Goal: Task Accomplishment & Management: Manage account settings

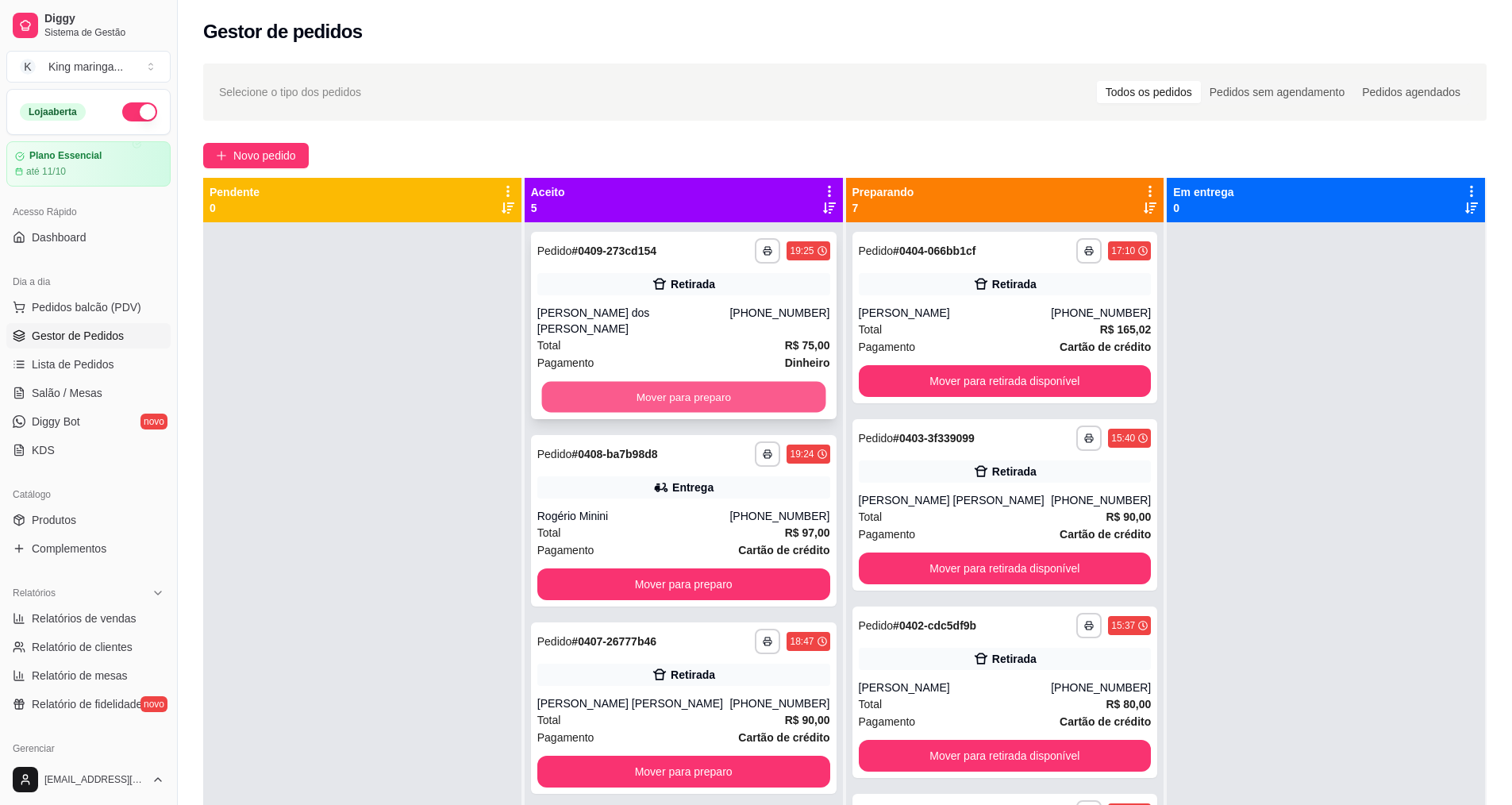
click at [789, 381] on button "Mover para preparo" at bounding box center [683, 397] width 284 height 31
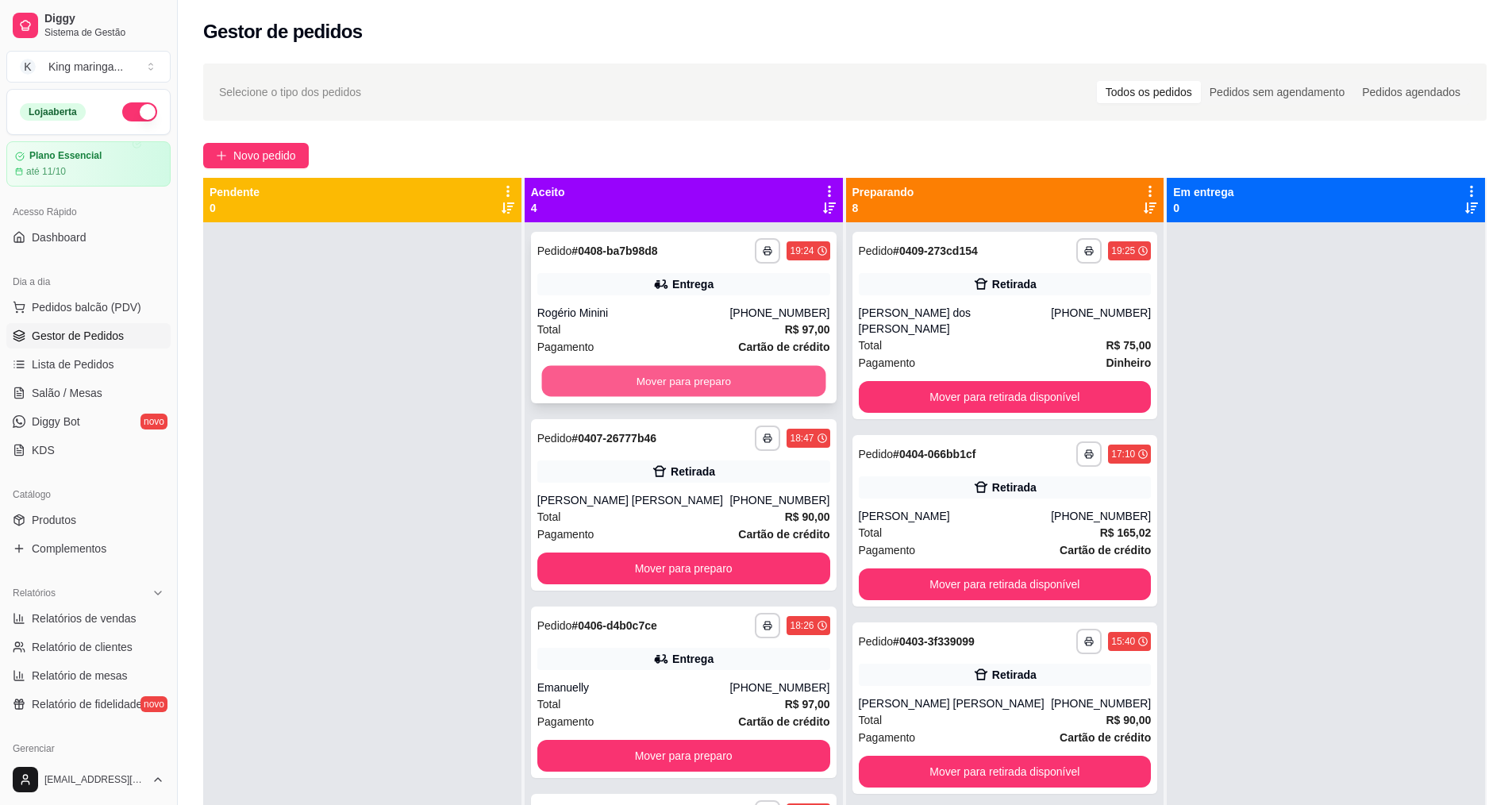
click at [784, 379] on button "Mover para preparo" at bounding box center [683, 381] width 284 height 31
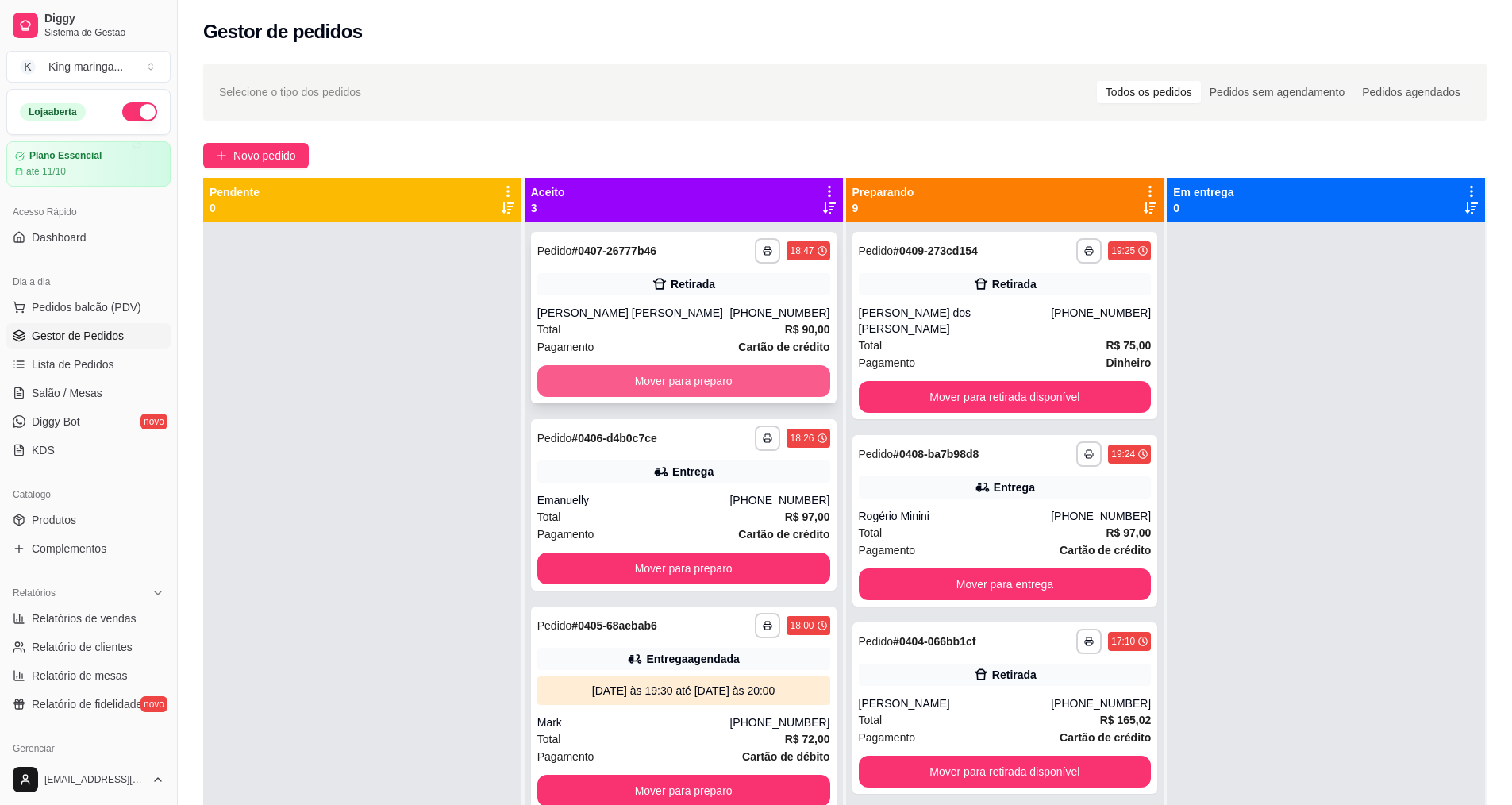
click at [778, 381] on button "Mover para preparo" at bounding box center [684, 380] width 293 height 32
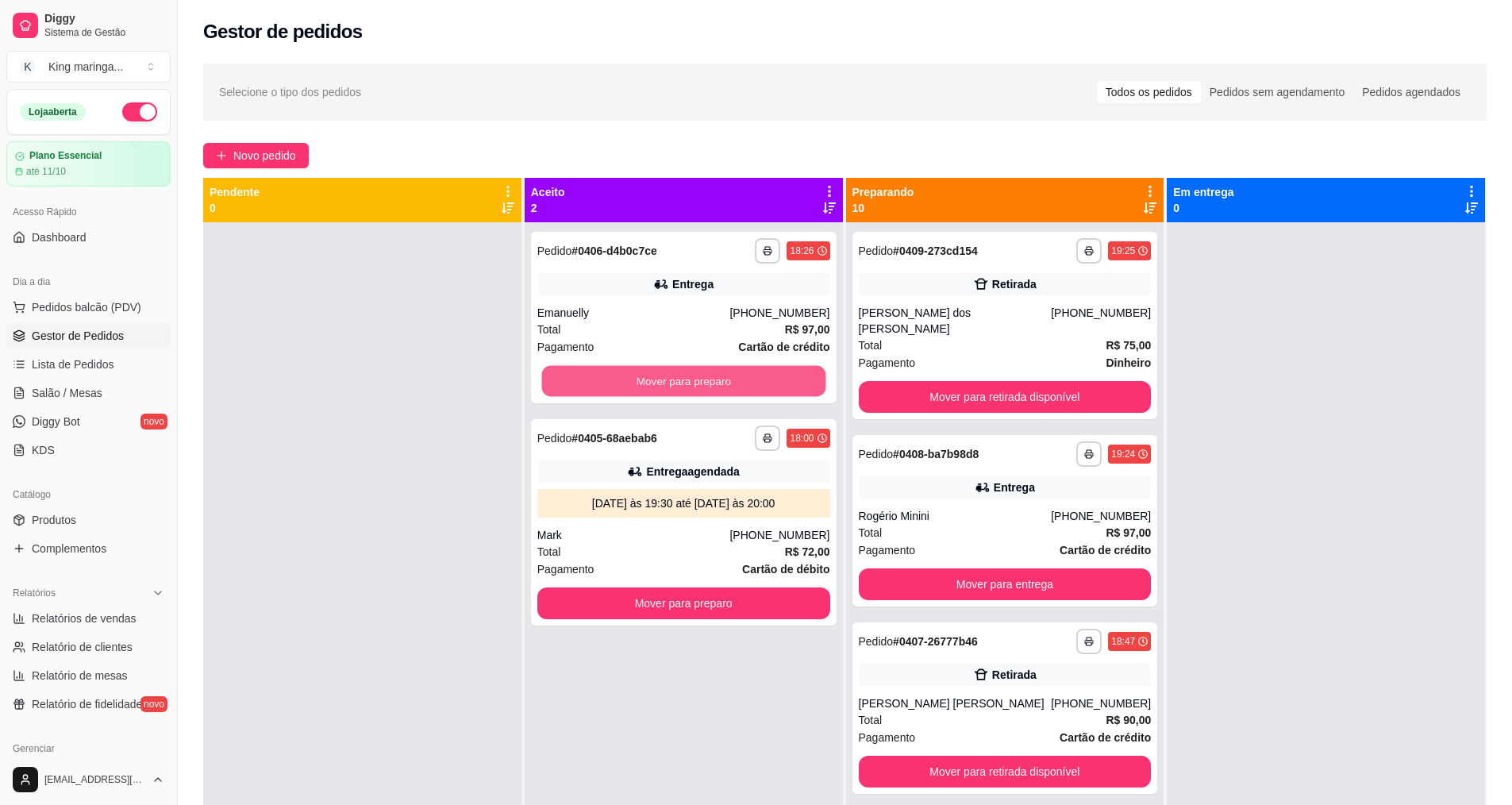
click at [778, 381] on button "Mover para preparo" at bounding box center [683, 381] width 284 height 31
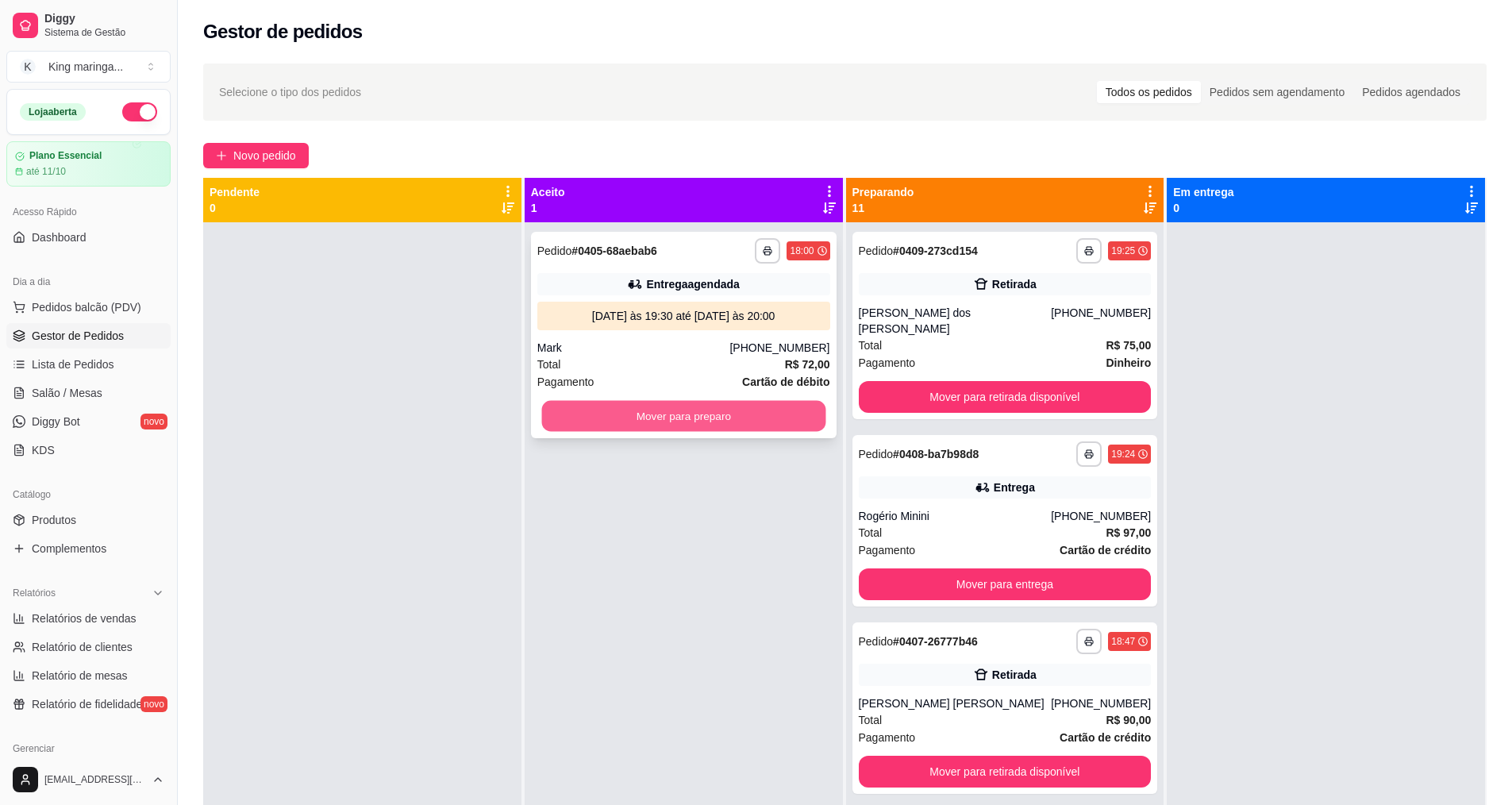
click at [728, 426] on button "Mover para preparo" at bounding box center [683, 417] width 284 height 31
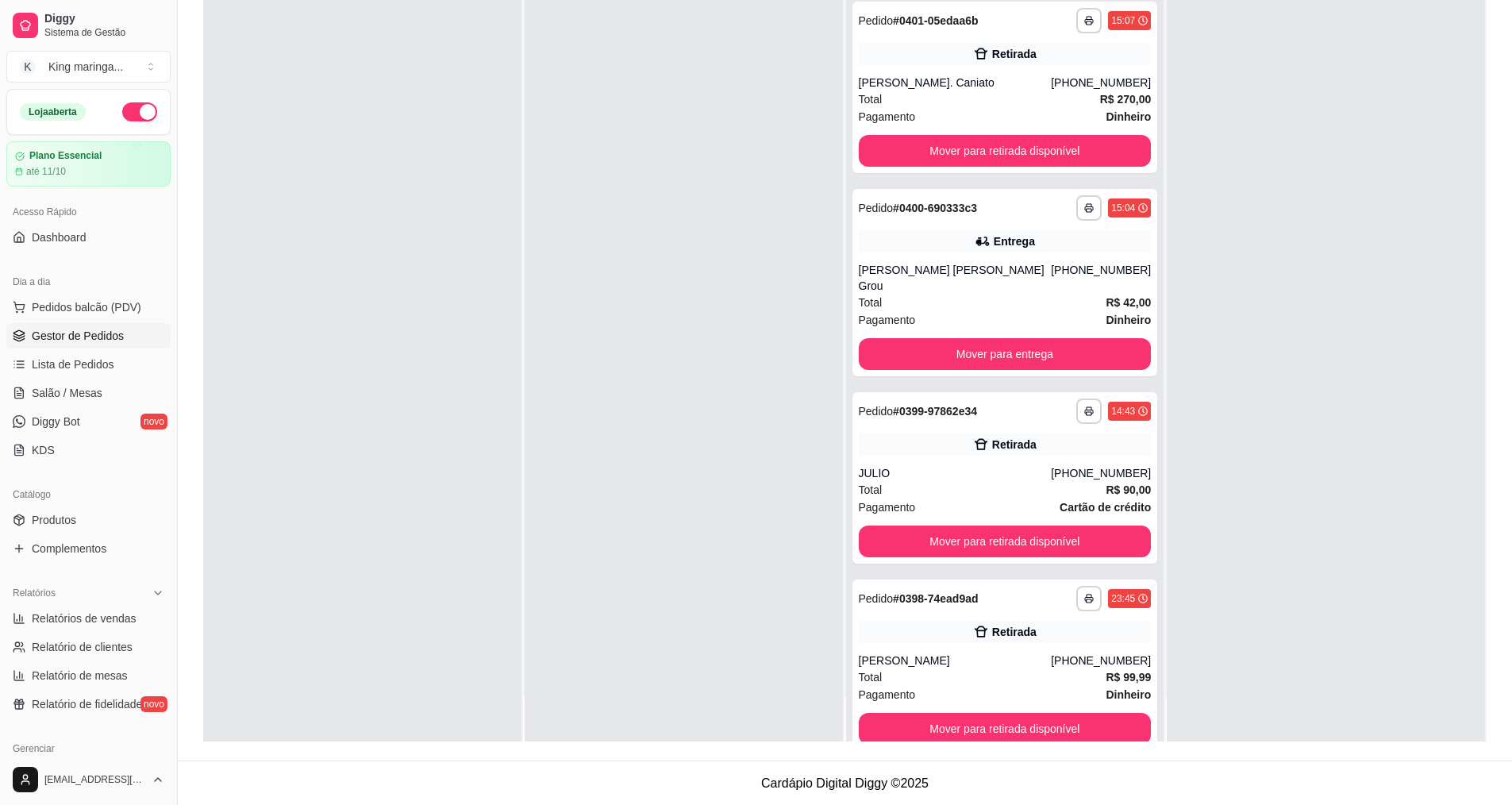
scroll to position [242, 0]
click at [1043, 713] on button "Mover para retirada disponível" at bounding box center [1005, 728] width 284 height 31
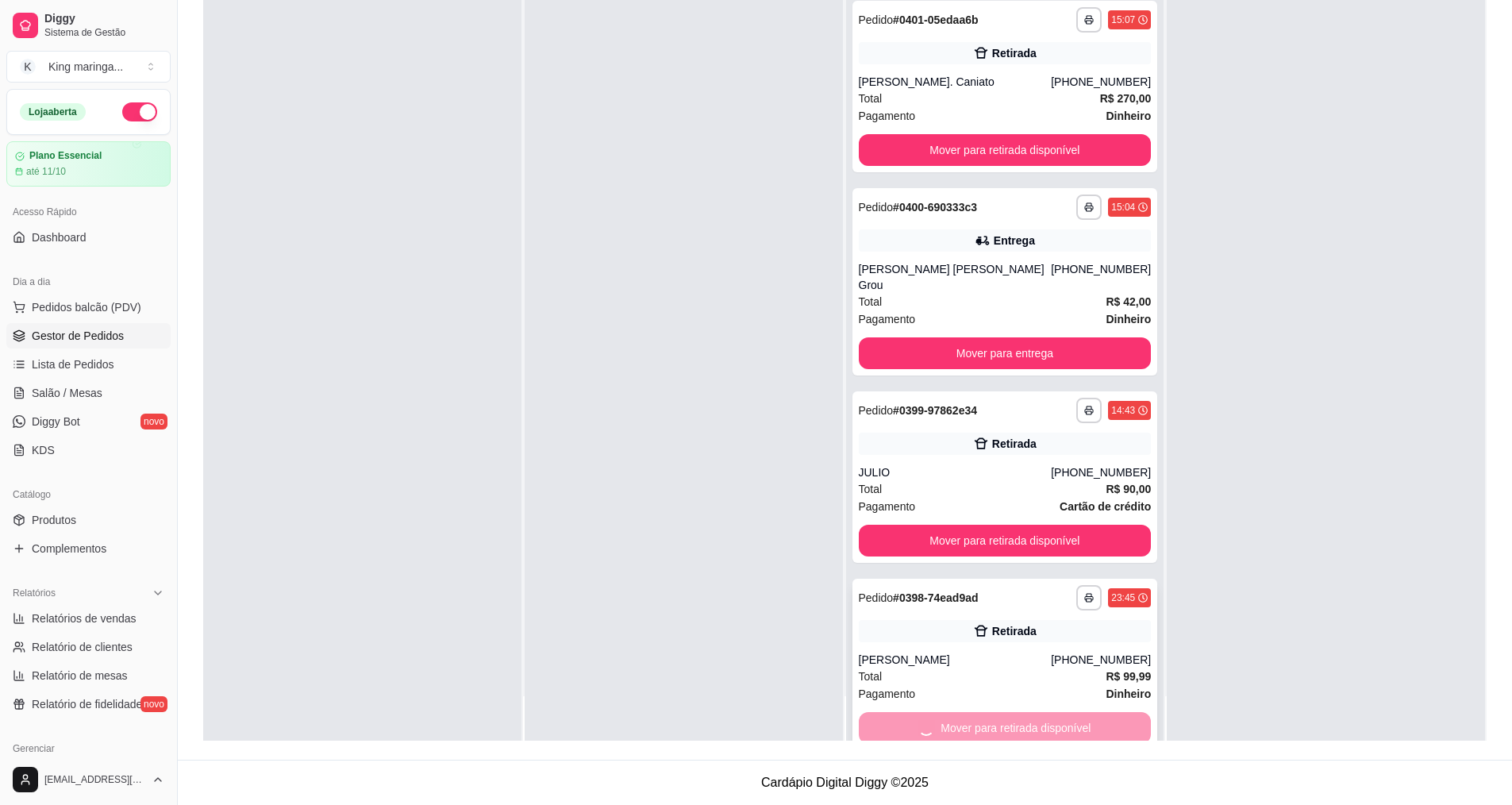
scroll to position [1306, 0]
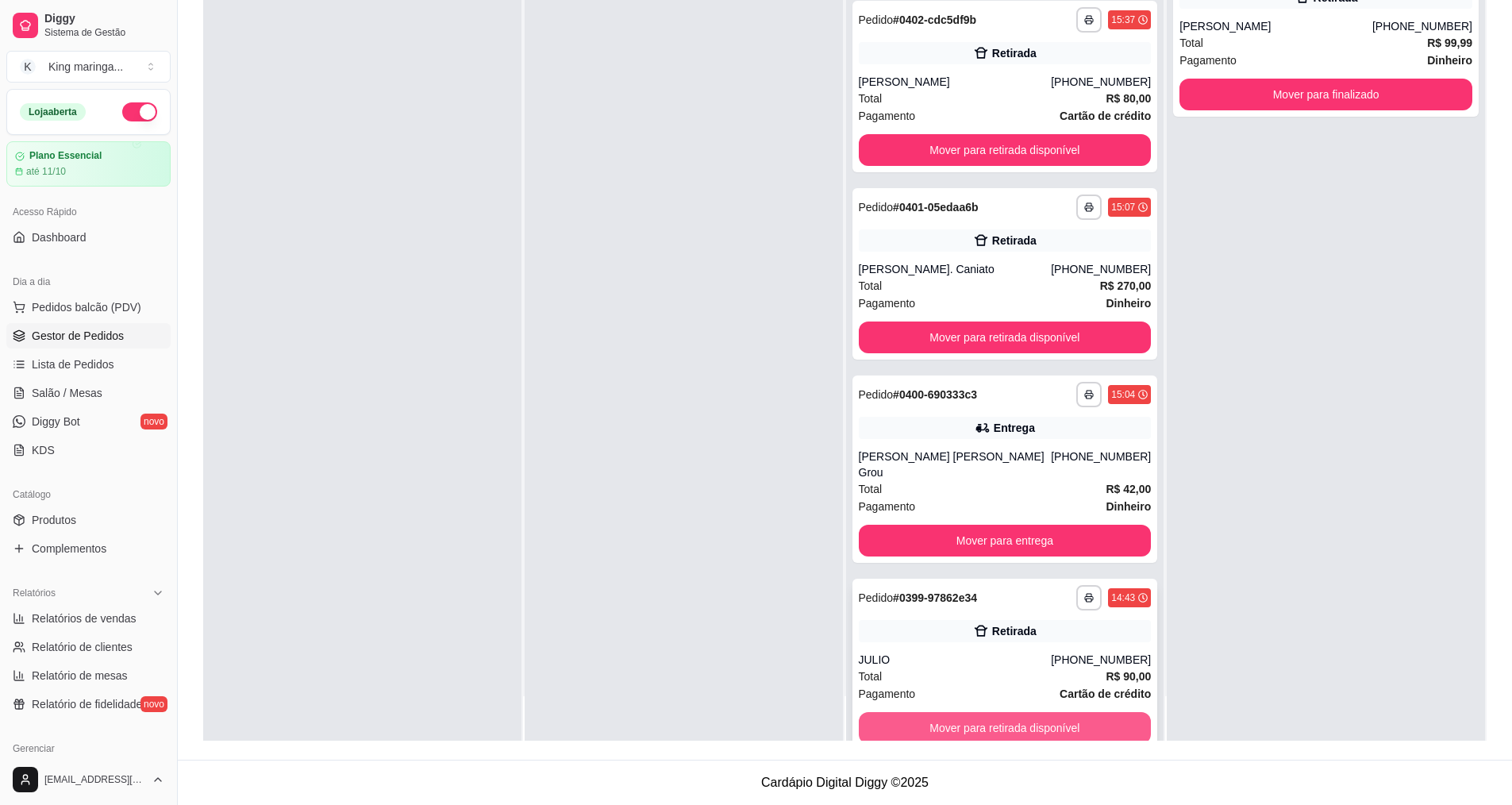
click at [1036, 712] on button "Mover para retirada disponível" at bounding box center [1005, 727] width 293 height 32
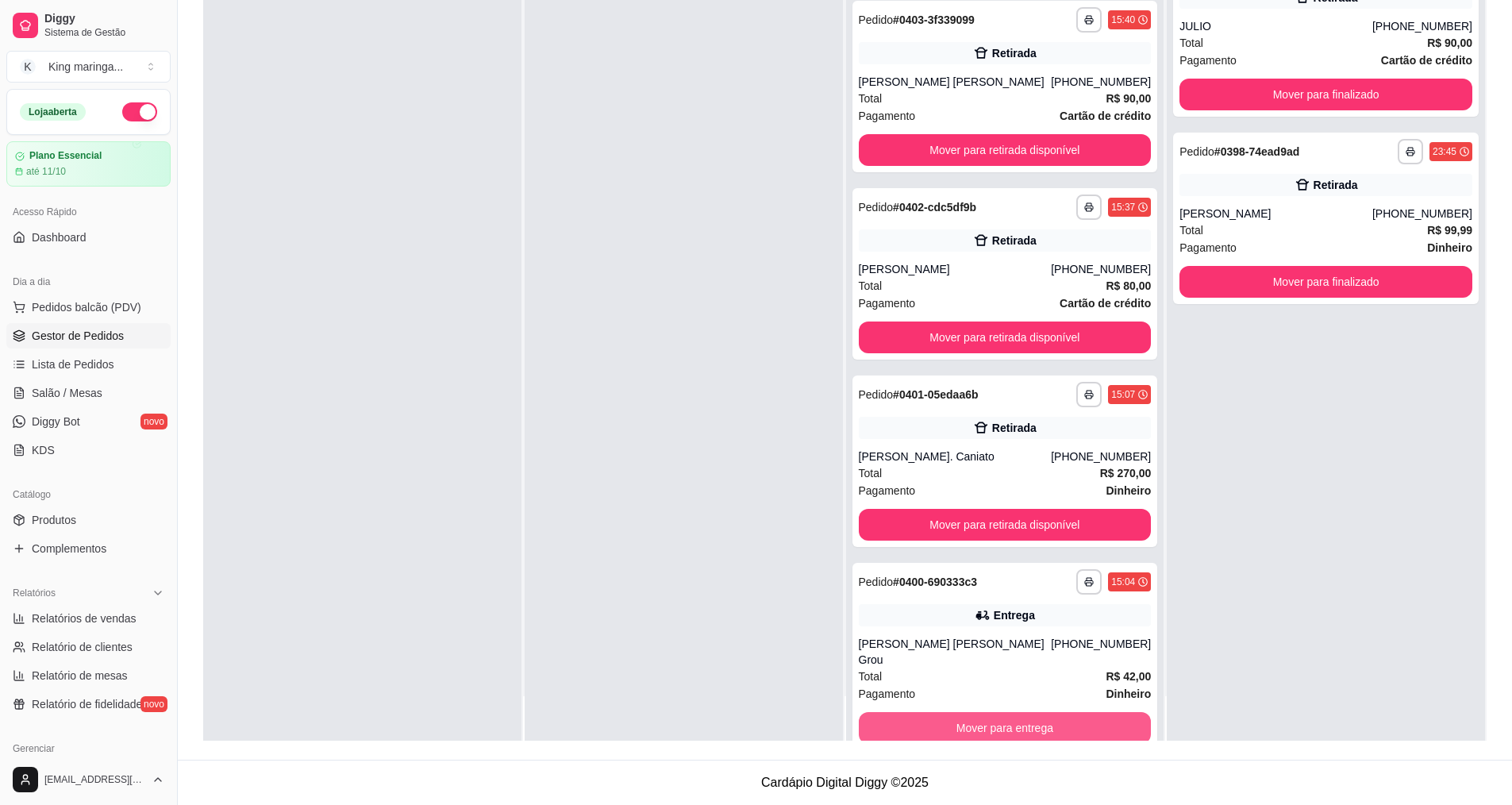
click at [1036, 712] on button "Mover para entrega" at bounding box center [1005, 727] width 293 height 32
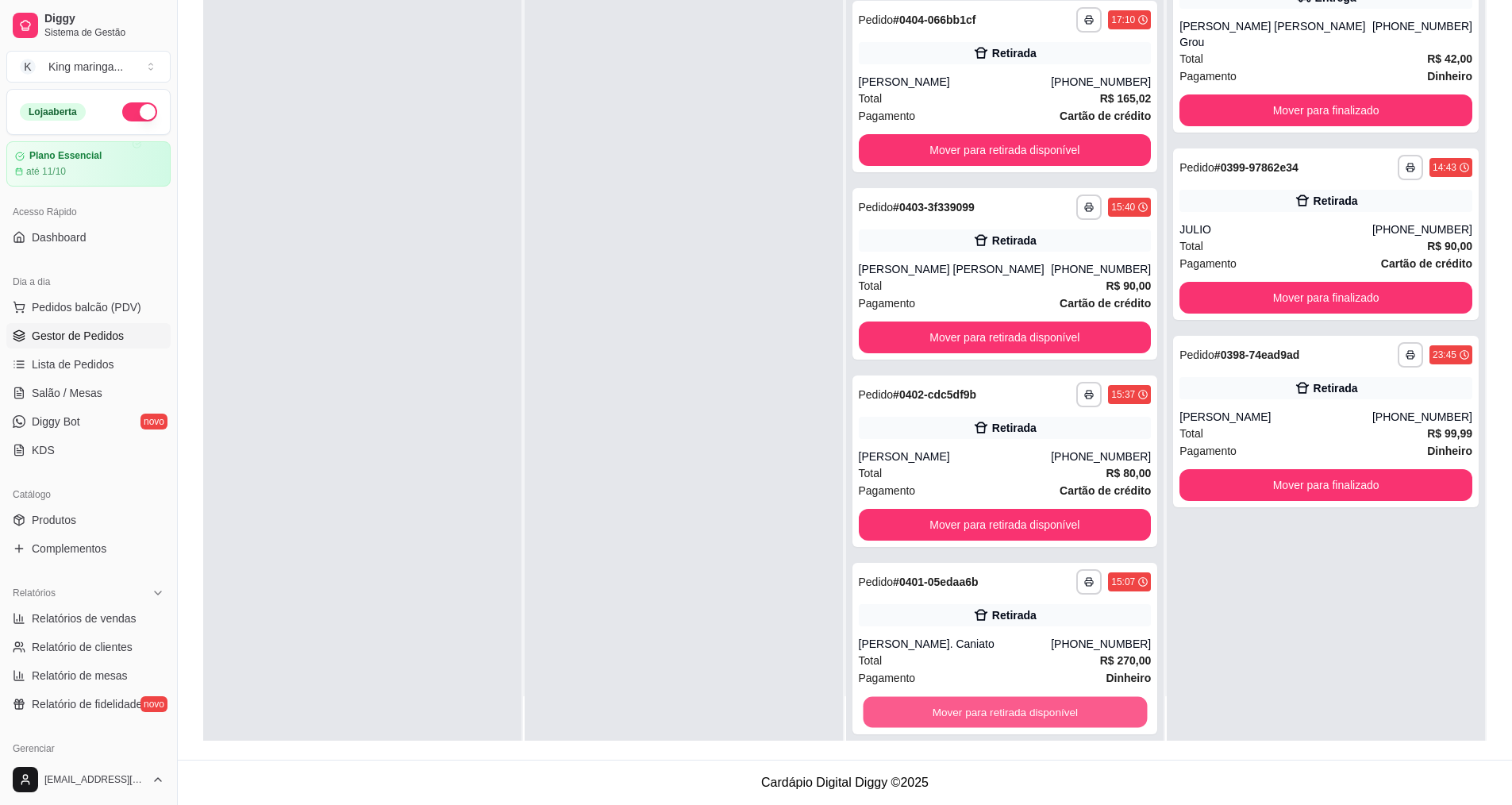
click at [1036, 697] on button "Mover para retirada disponível" at bounding box center [1005, 713] width 284 height 31
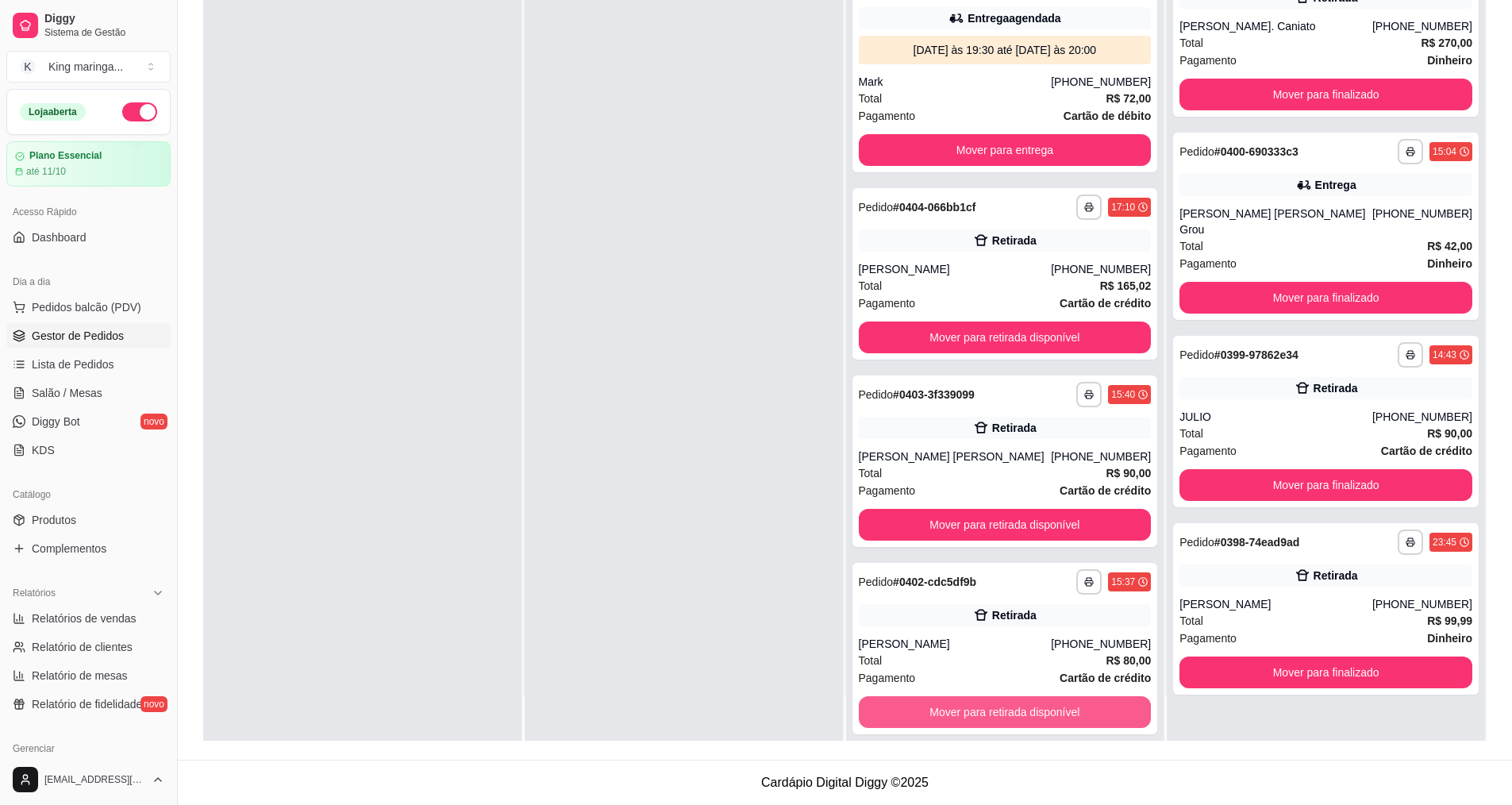
click at [1036, 696] on button "Mover para retirada disponível" at bounding box center [1005, 712] width 293 height 32
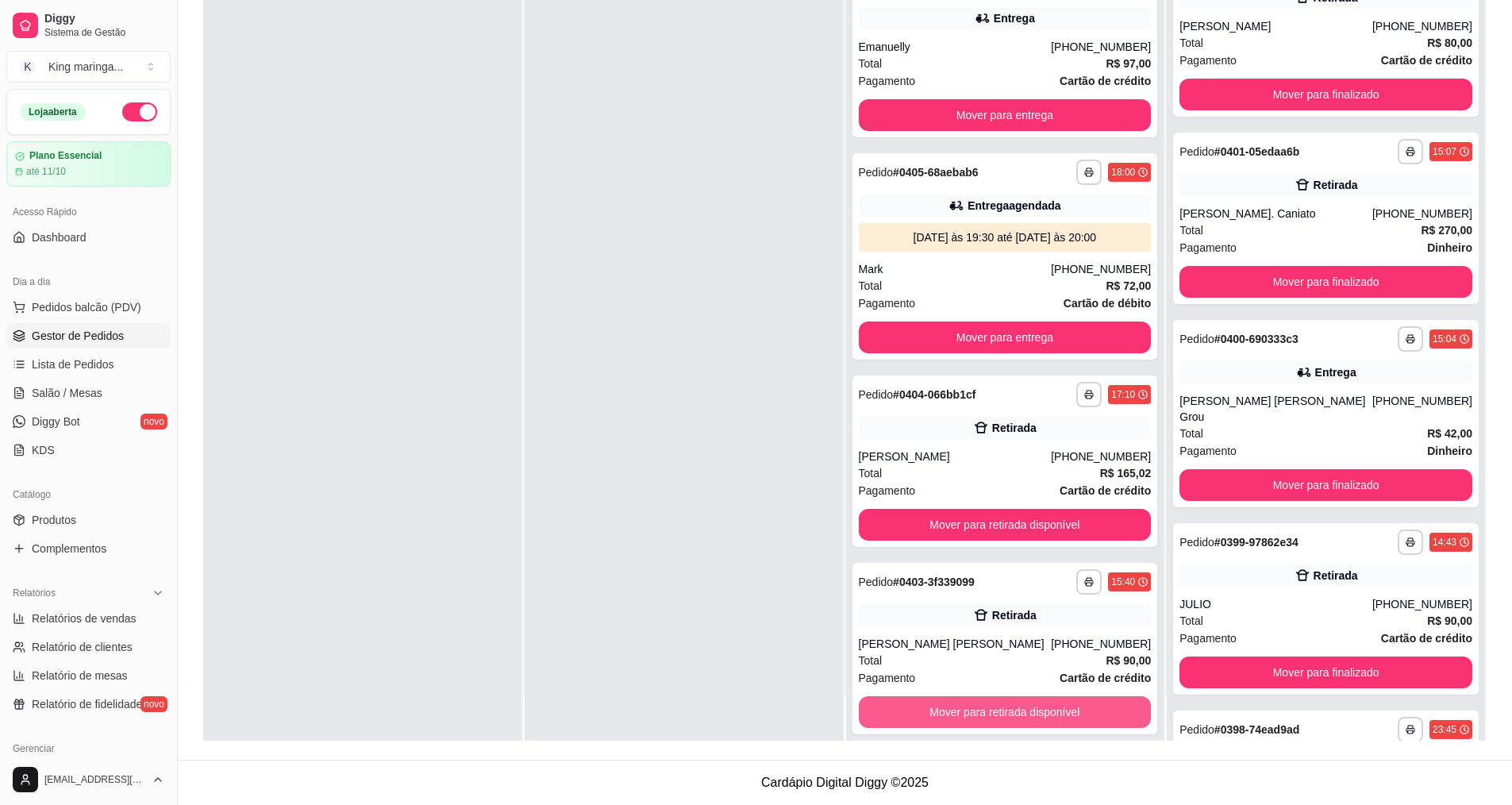
click at [1036, 696] on button "Mover para retirada disponível" at bounding box center [1005, 712] width 293 height 32
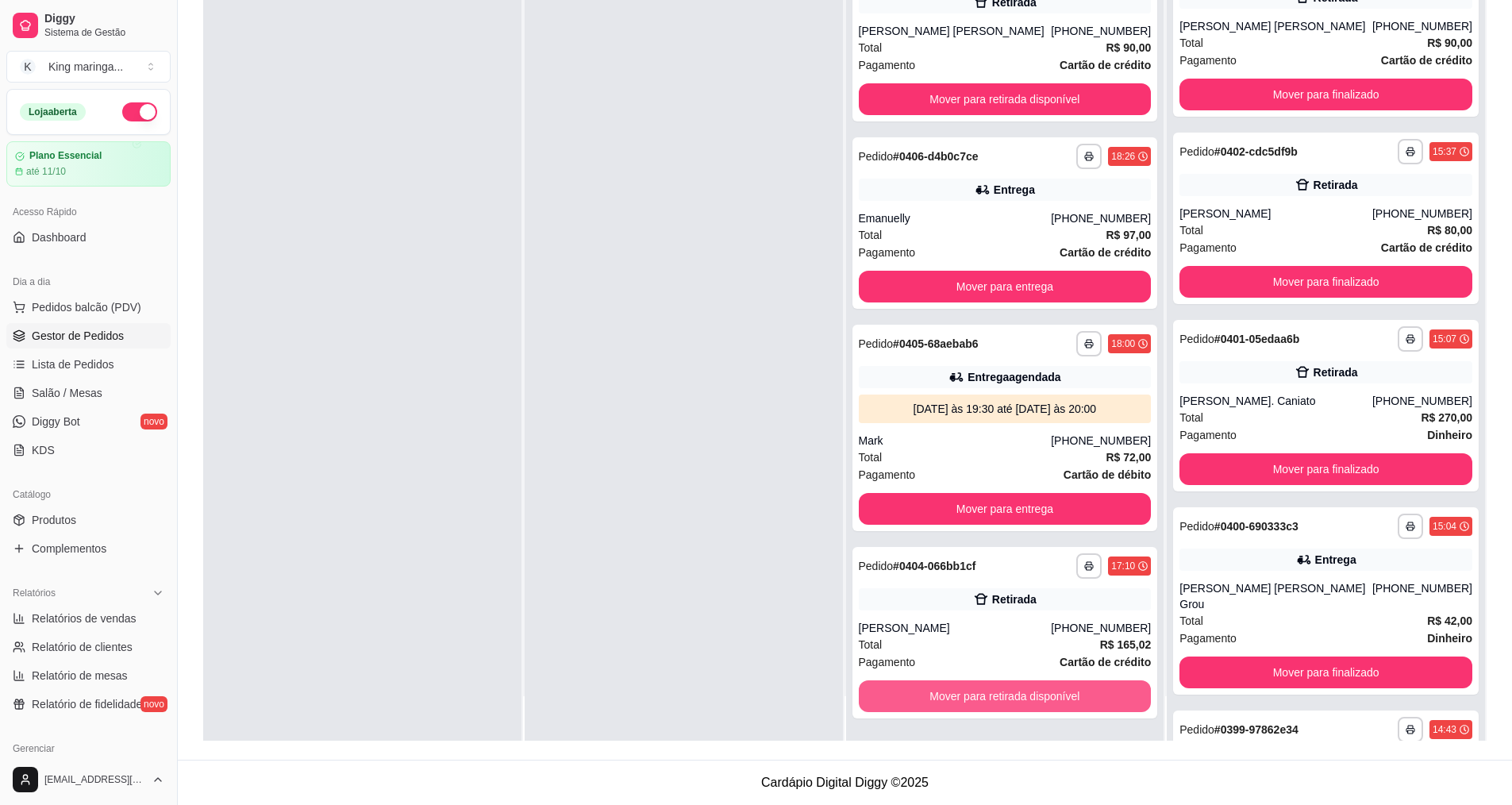
scroll to position [370, 0]
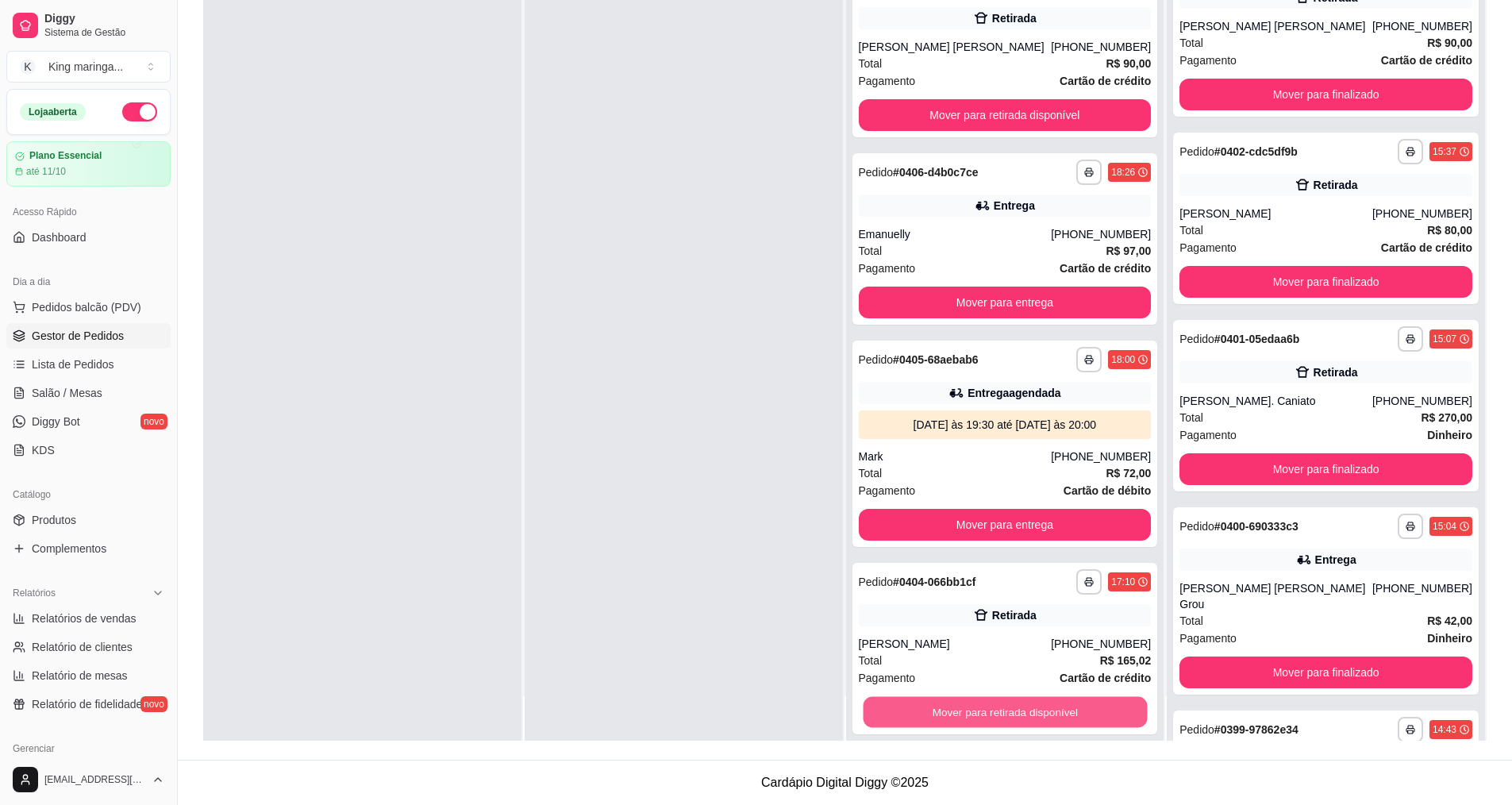
click at [1036, 697] on button "Mover para retirada disponível" at bounding box center [1005, 713] width 284 height 31
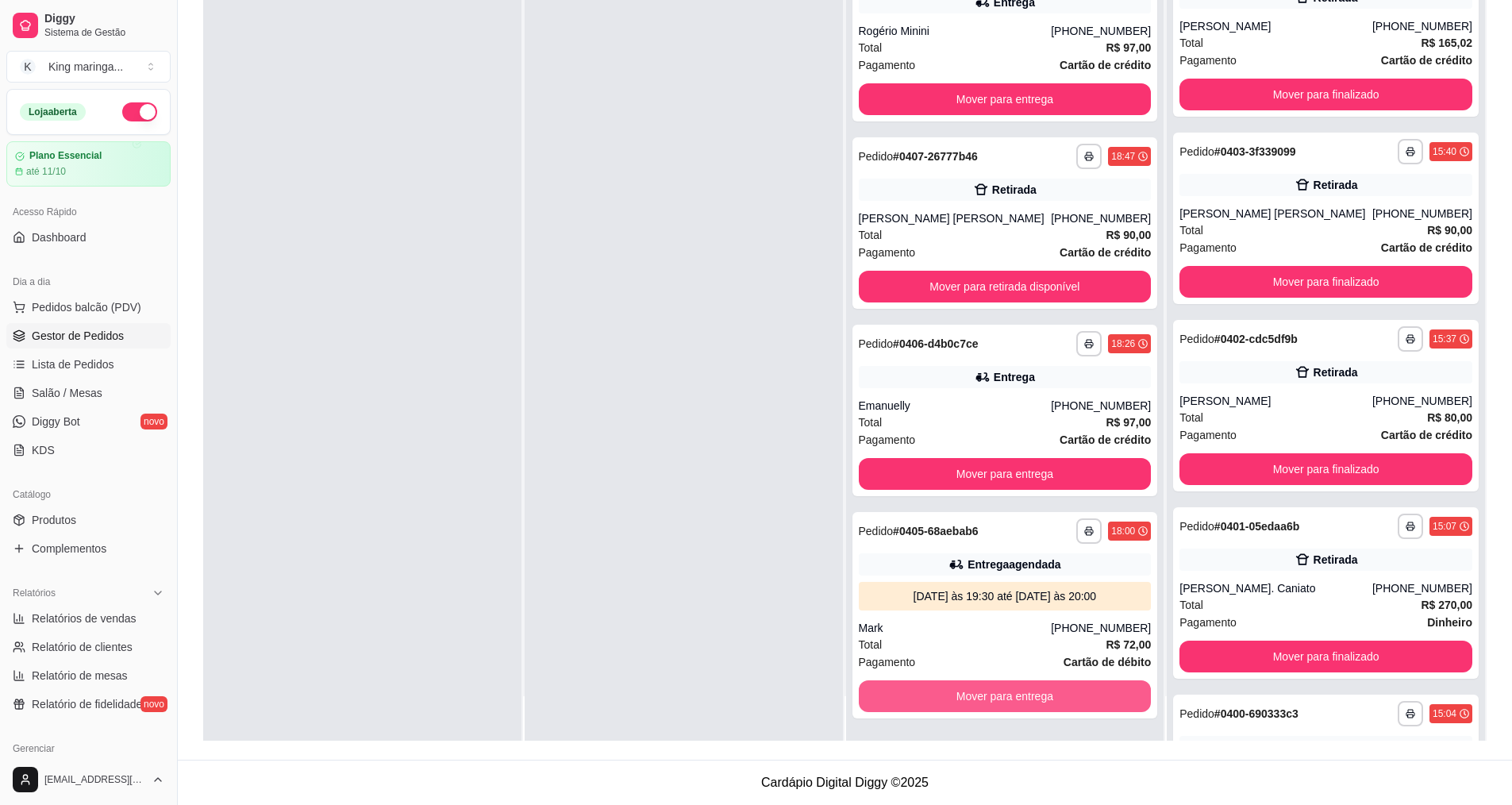
scroll to position [183, 0]
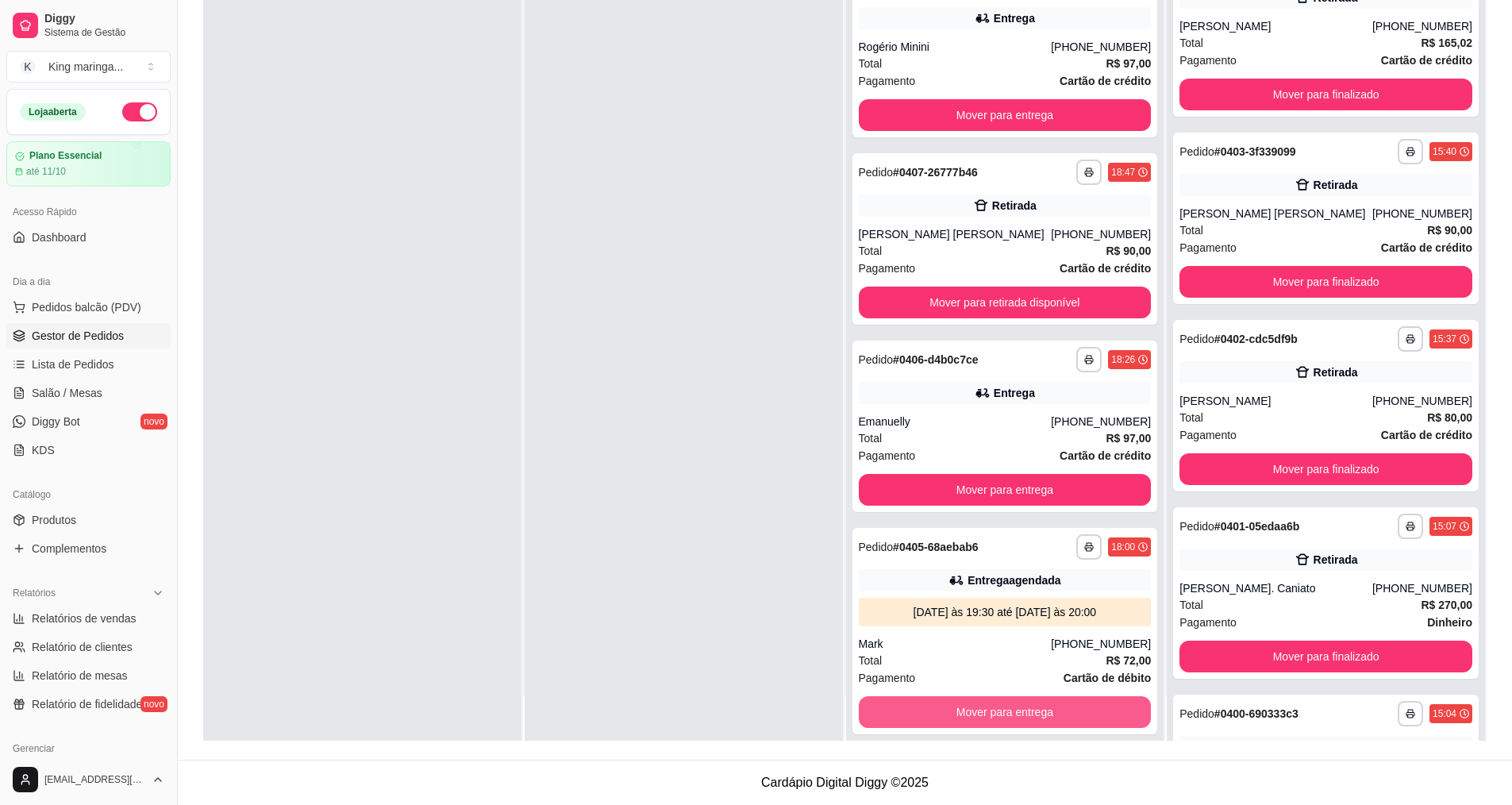
click at [1036, 696] on button "Mover para entrega" at bounding box center [1005, 712] width 293 height 32
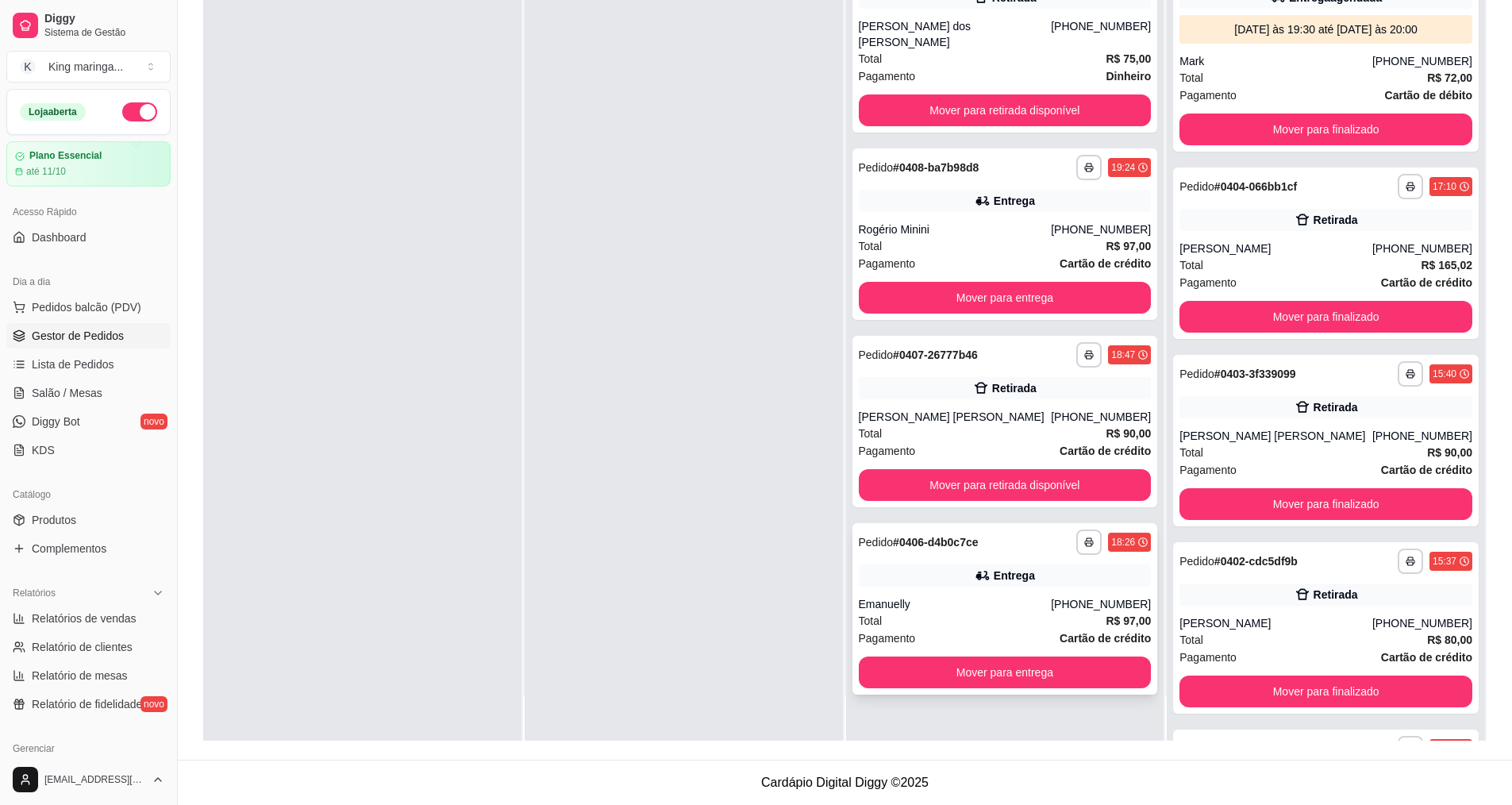
click at [1038, 657] on button "Mover para entrega" at bounding box center [1005, 672] width 293 height 32
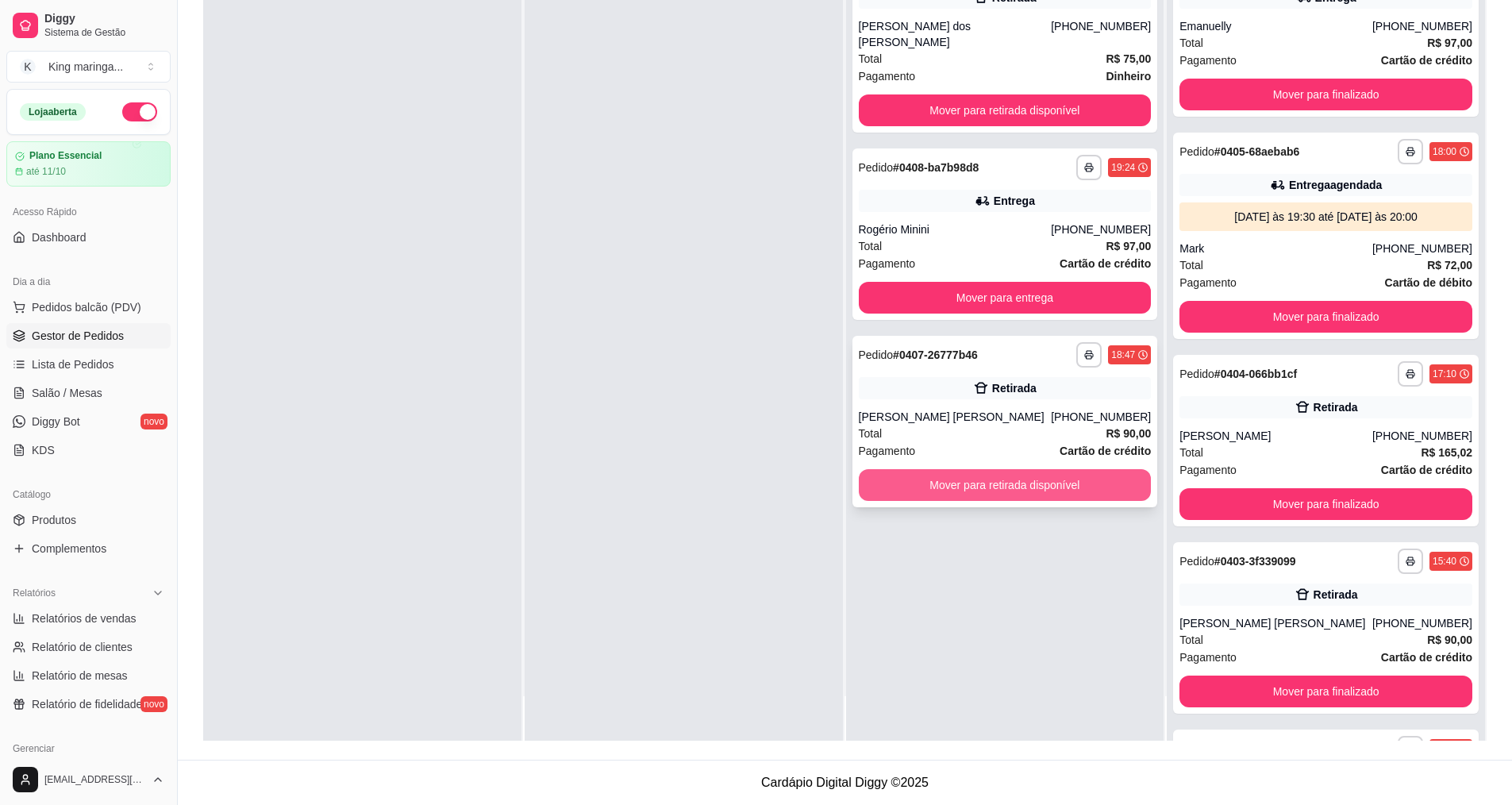
click at [1032, 469] on button "Mover para retirada disponível" at bounding box center [1005, 485] width 293 height 32
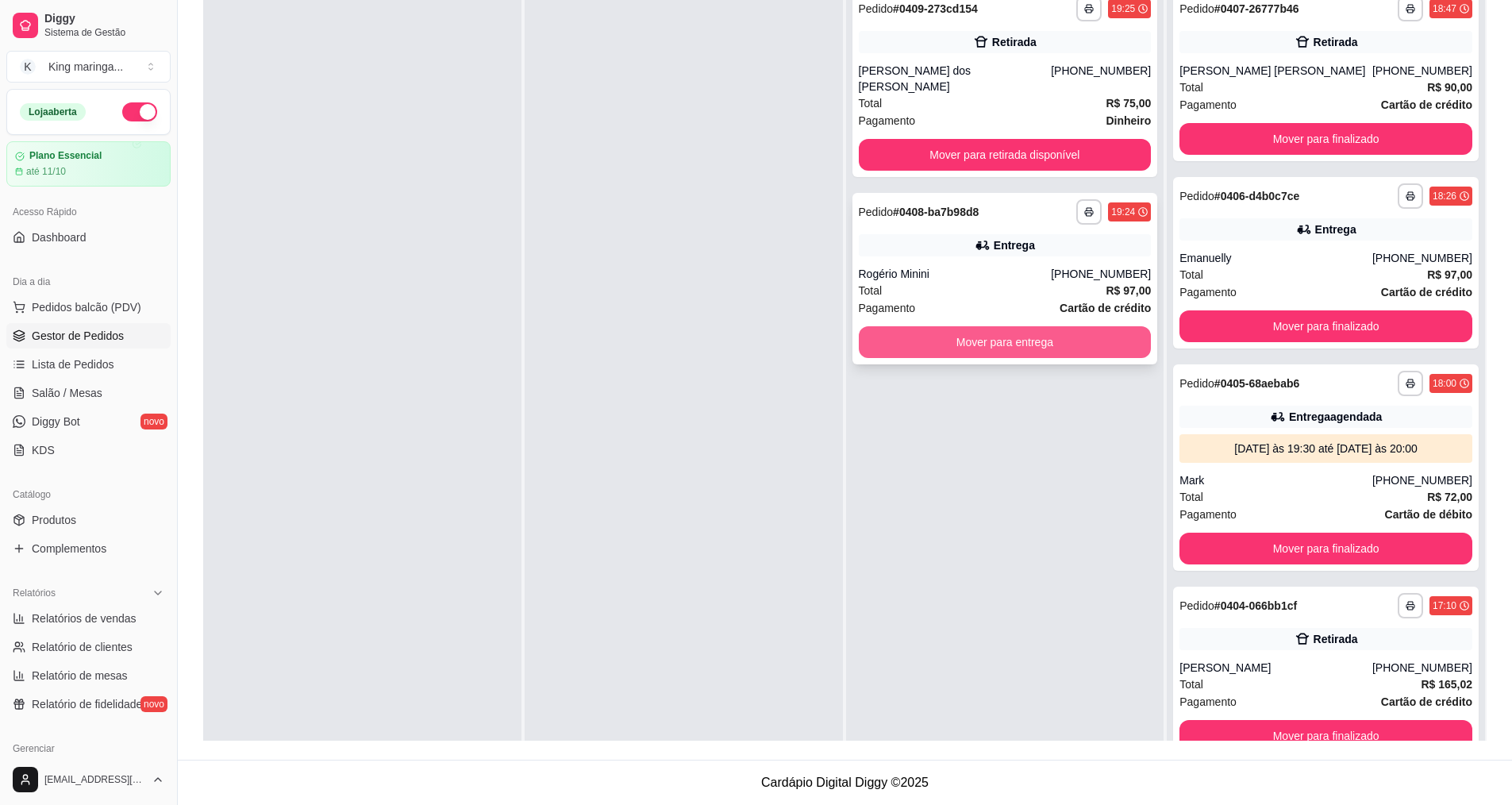
click at [1025, 326] on button "Mover para entrega" at bounding box center [1005, 342] width 293 height 32
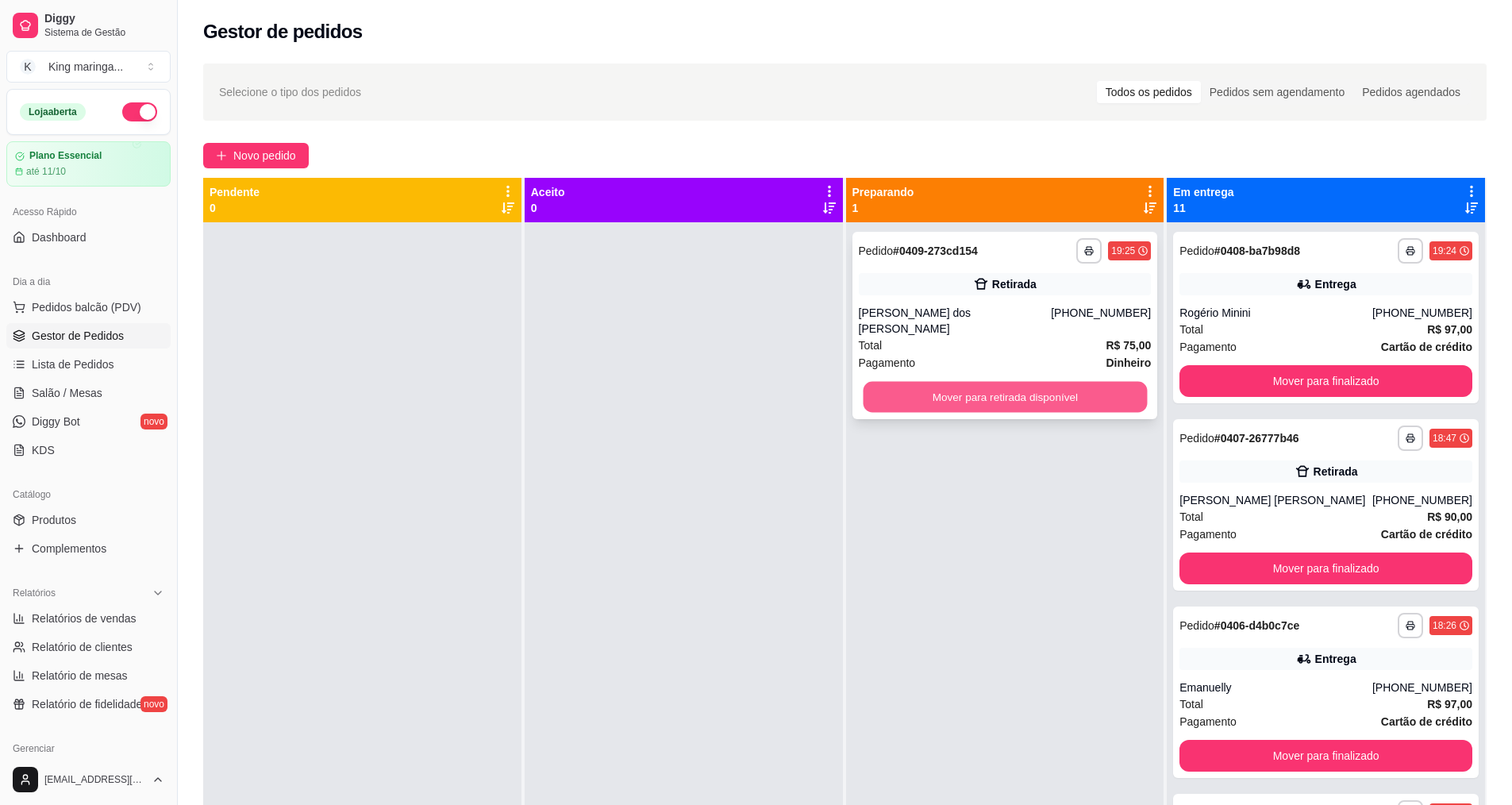
click at [1037, 381] on button "Mover para retirada disponível" at bounding box center [1005, 397] width 284 height 31
